Goal: Find specific page/section: Find specific page/section

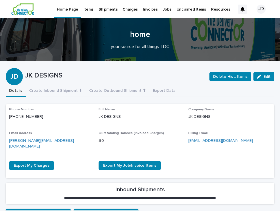
click at [87, 8] on p "Items" at bounding box center [88, 6] width 10 height 12
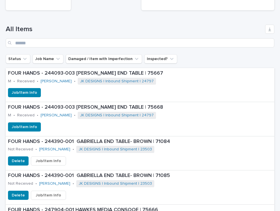
scroll to position [188, 0]
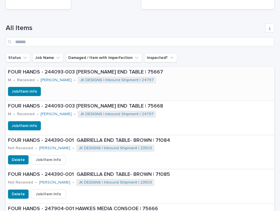
click at [83, 91] on div "Job/Item Info" at bounding box center [140, 91] width 268 height 9
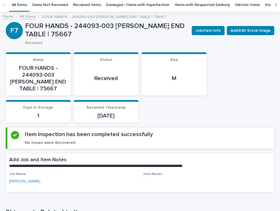
scroll to position [21, 0]
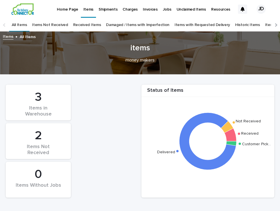
click at [72, 9] on p "Home Page" at bounding box center [67, 6] width 21 height 12
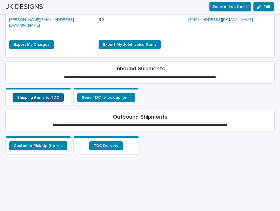
scroll to position [121, 0]
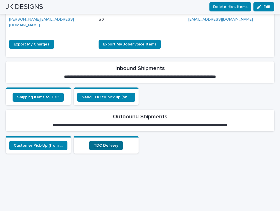
click at [102, 143] on span "TDC Delivery" at bounding box center [106, 145] width 25 height 4
